Goal: Entertainment & Leisure: Browse casually

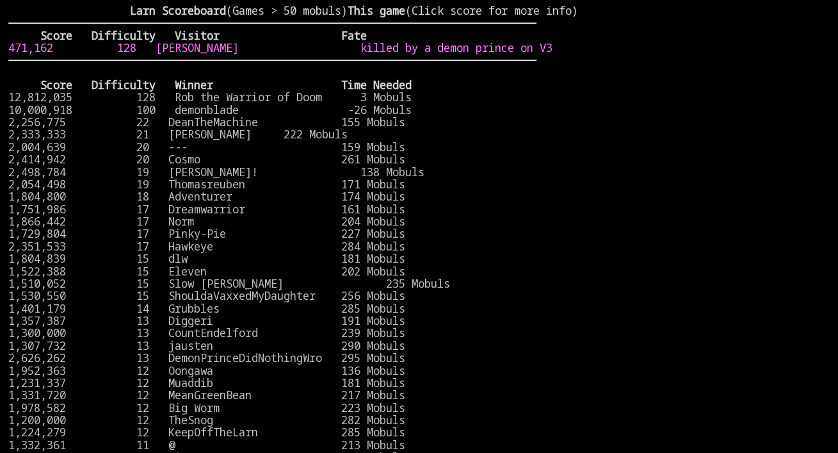
click at [64, 55] on link "471,162 128 [PERSON_NAME] killed by a demon prince on V3" at bounding box center [280, 47] width 544 height 15
